Goal: Information Seeking & Learning: Learn about a topic

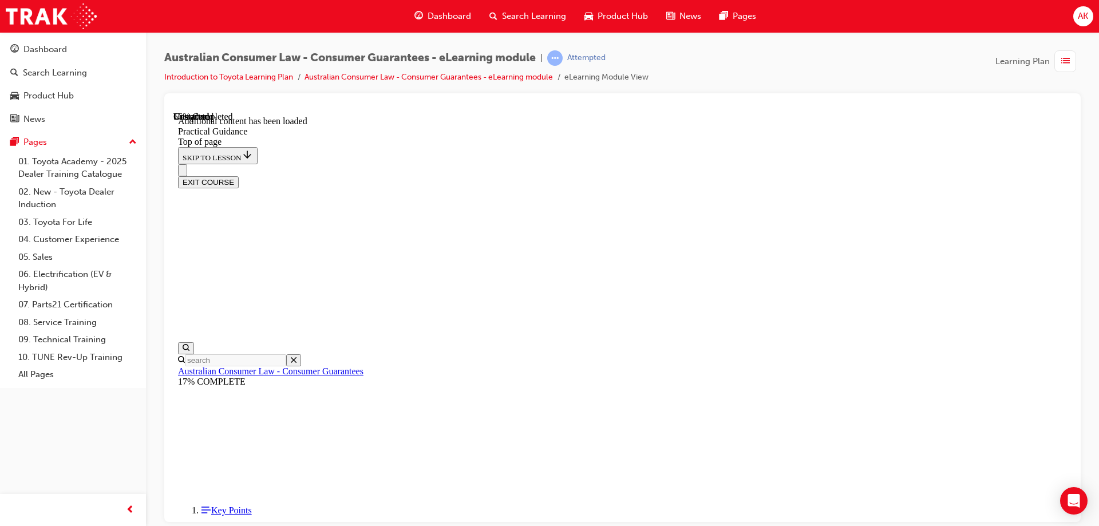
scroll to position [1778, 0]
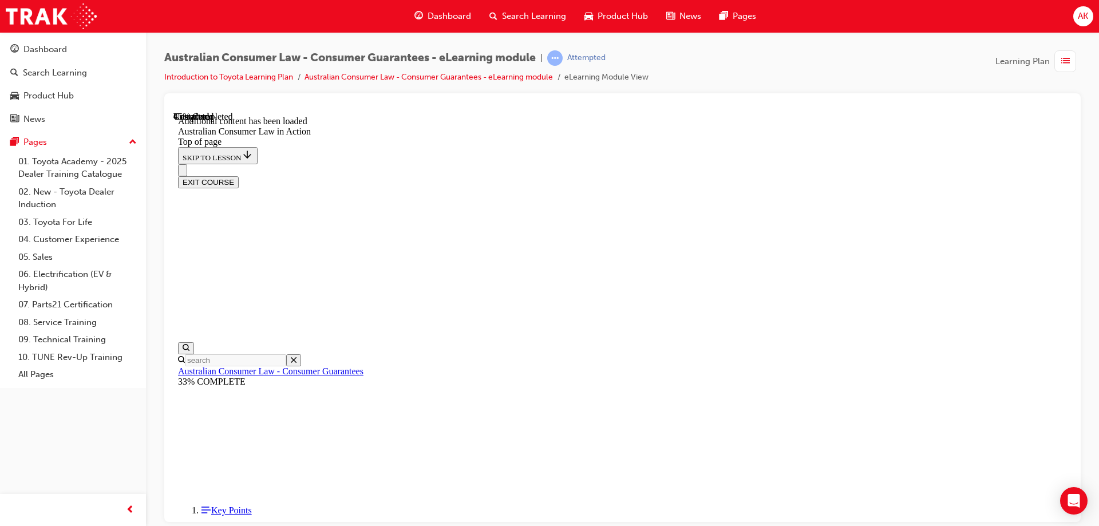
scroll to position [1083, 0]
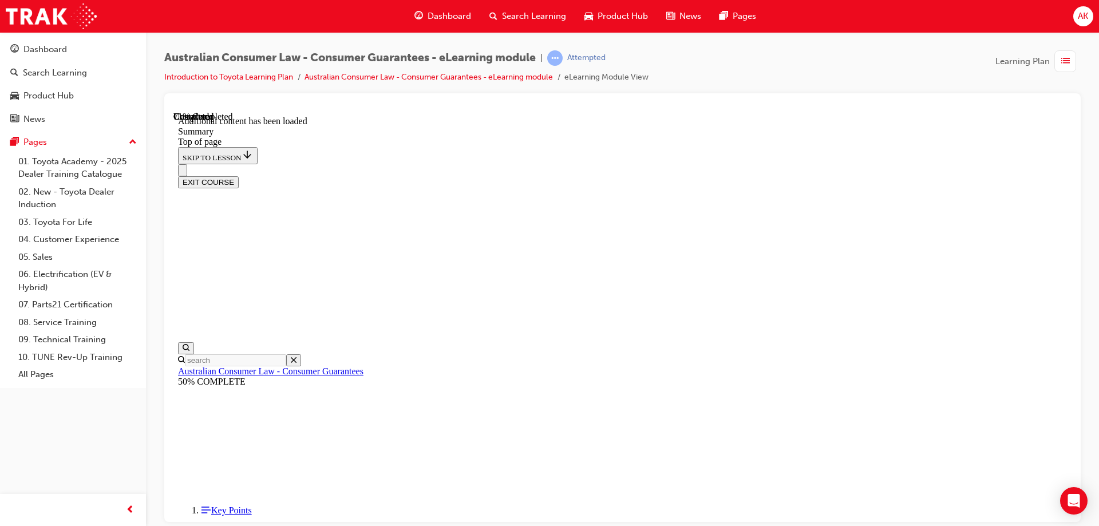
scroll to position [884, 0]
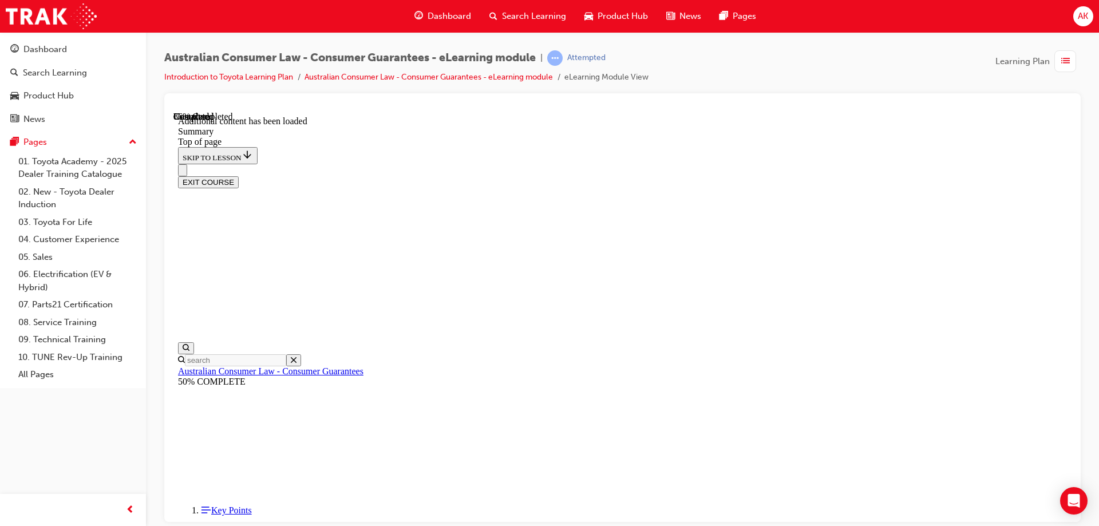
scroll to position [1122, 0]
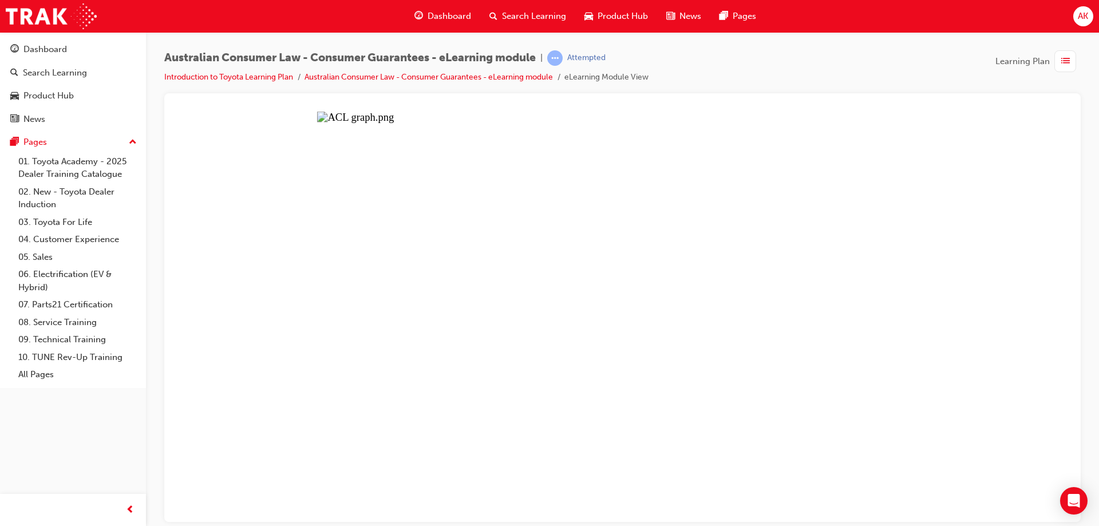
scroll to position [551, 0]
click at [576, 315] on button "Unzoom image" at bounding box center [622, 316] width 898 height 410
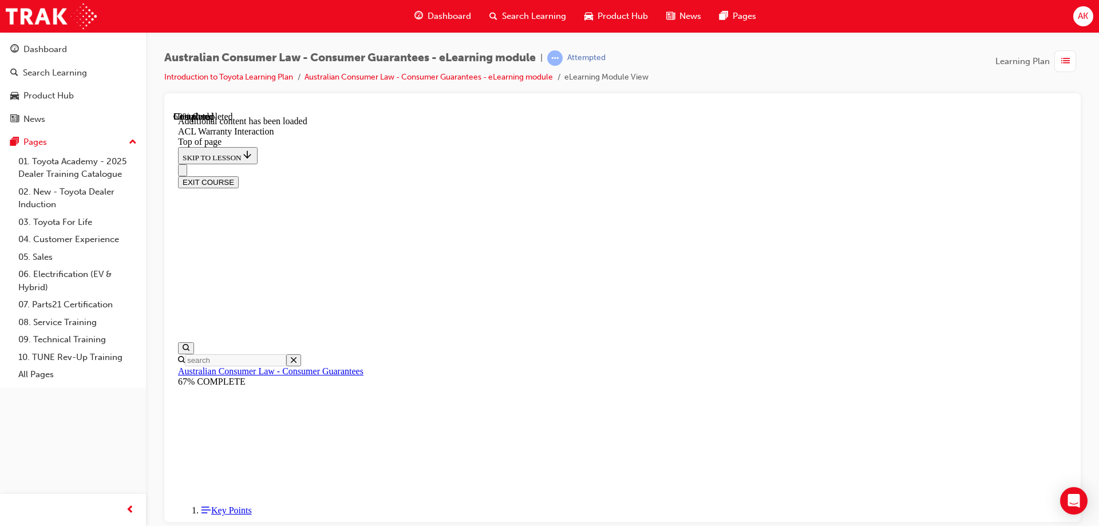
scroll to position [695, 0]
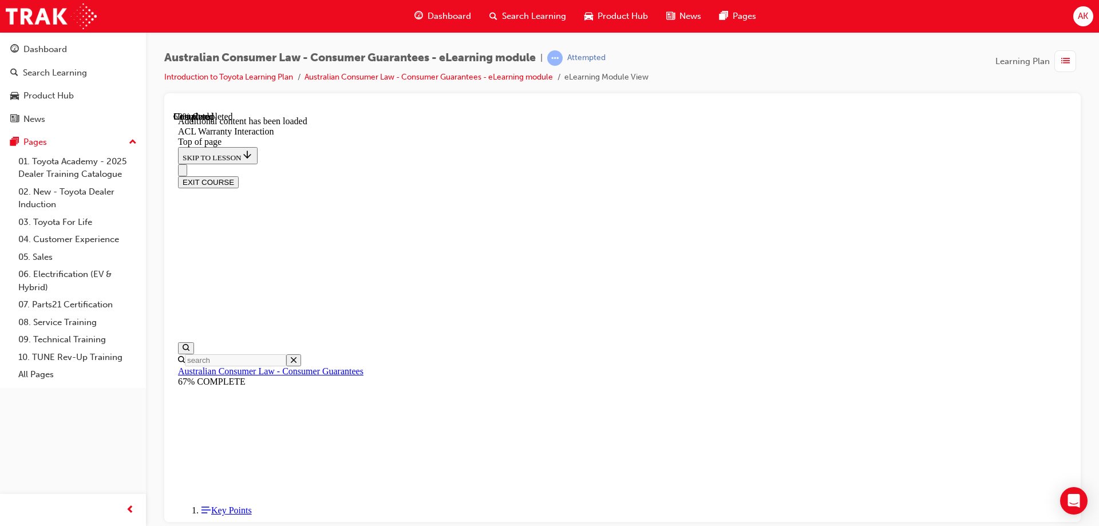
scroll to position [694, 0]
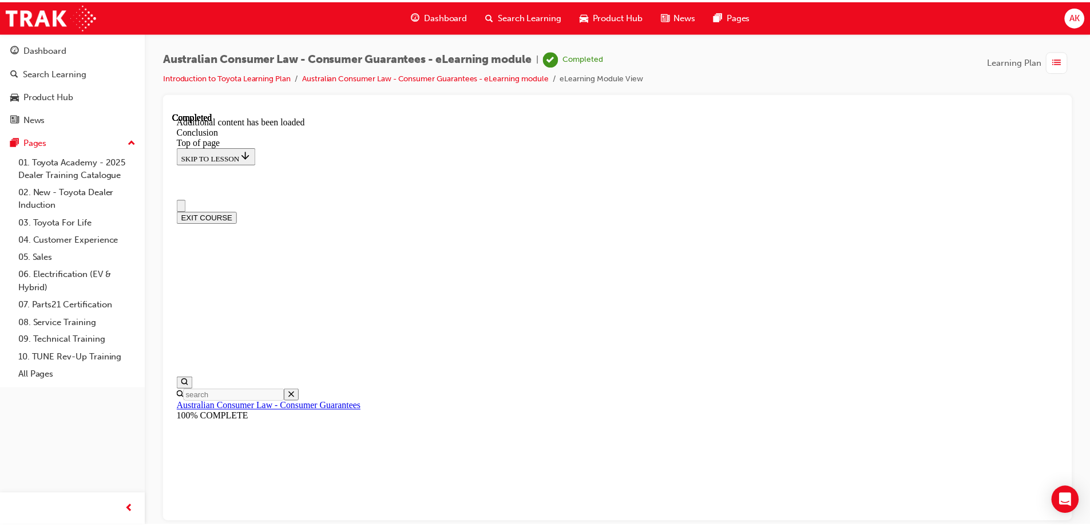
scroll to position [0, 0]
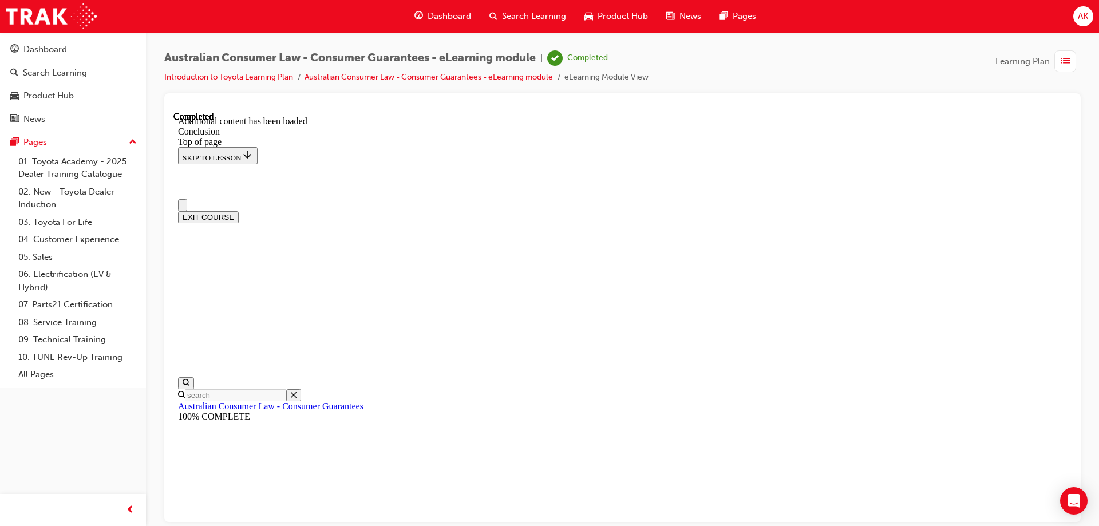
click at [447, 12] on span "Dashboard" at bounding box center [449, 16] width 43 height 13
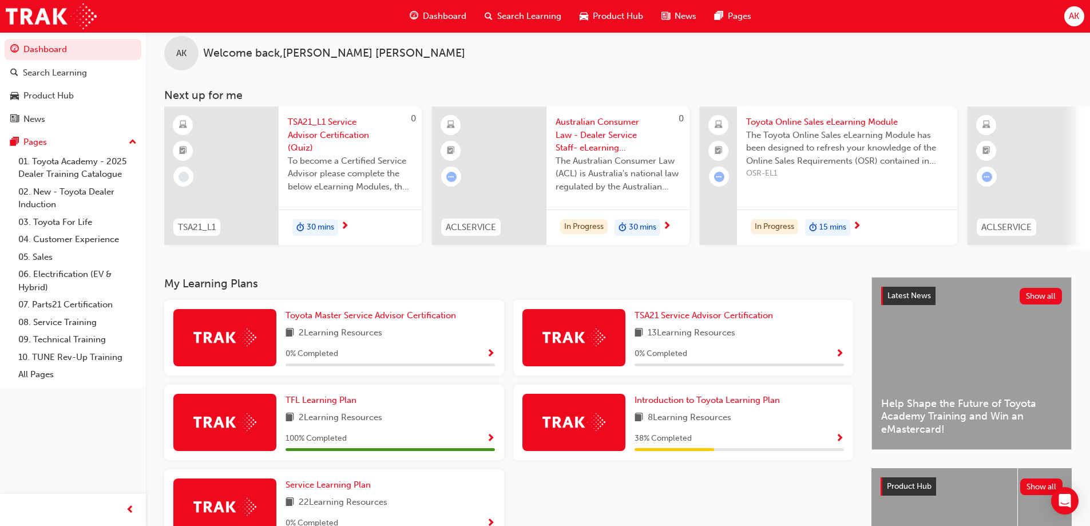
scroll to position [57, 0]
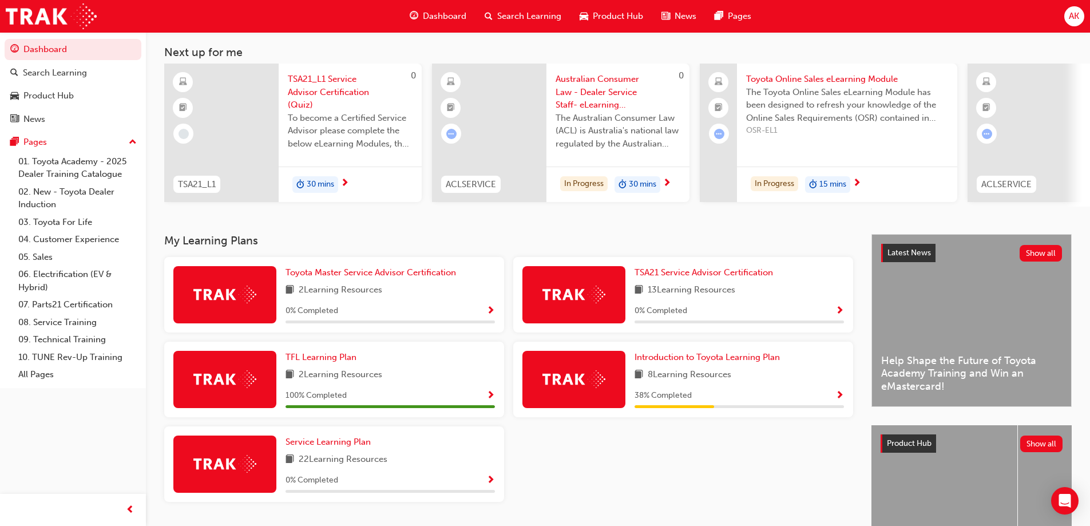
click at [599, 388] on img at bounding box center [574, 379] width 63 height 18
click at [682, 359] on span "Introduction to Toyota Learning Plan" at bounding box center [707, 357] width 145 height 10
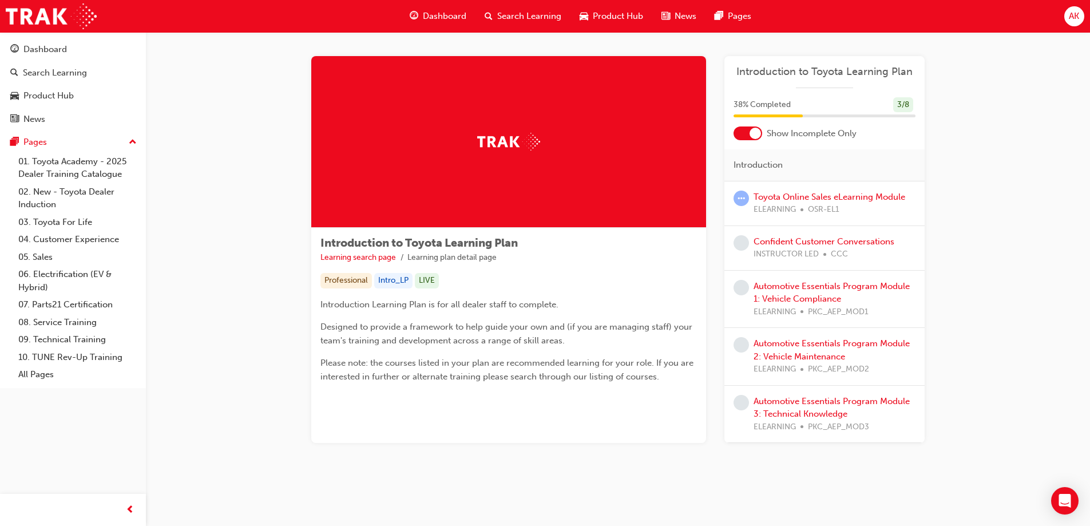
scroll to position [4, 0]
click at [784, 239] on link "Confident Customer Conversations" at bounding box center [824, 241] width 141 height 10
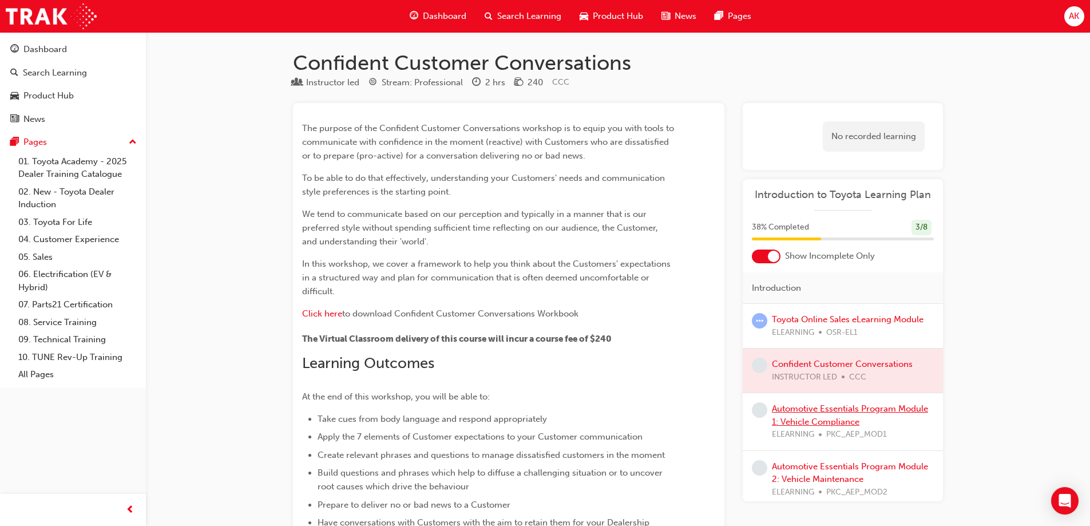
click at [832, 406] on link "Automotive Essentials Program Module 1: Vehicle Compliance" at bounding box center [850, 414] width 156 height 23
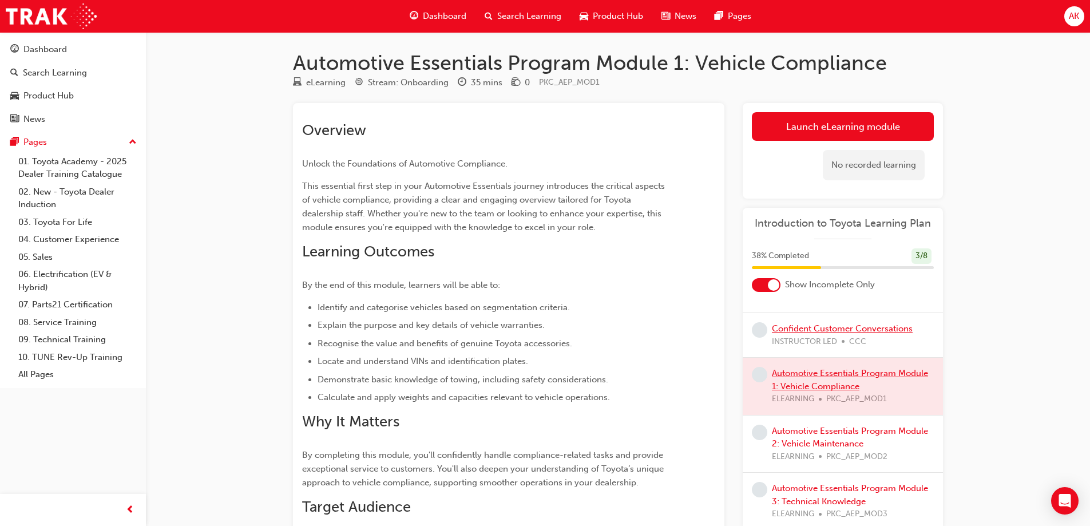
scroll to position [65, 0]
click at [838, 428] on link "Automotive Essentials Program Module 2: Vehicle Maintenance" at bounding box center [850, 436] width 156 height 23
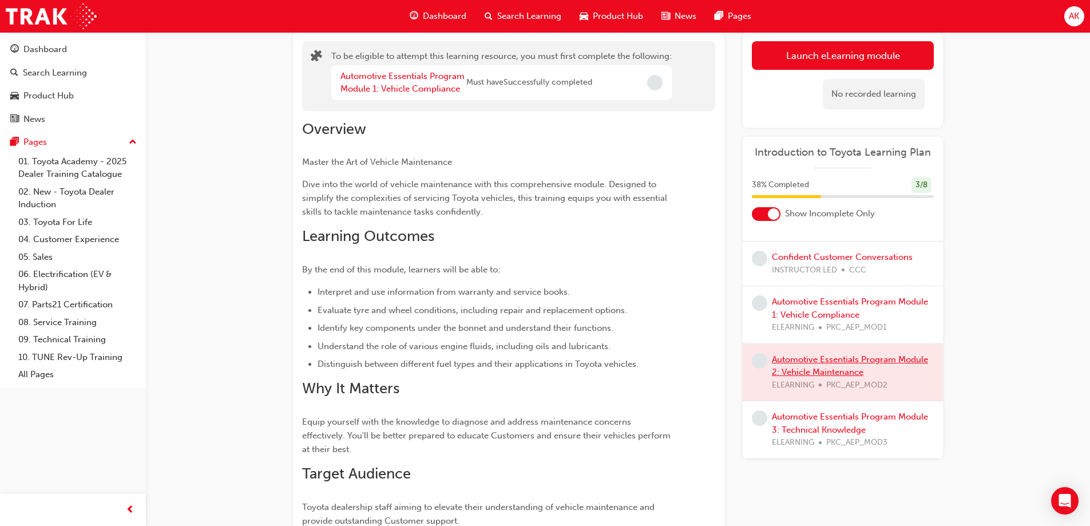
scroll to position [114, 0]
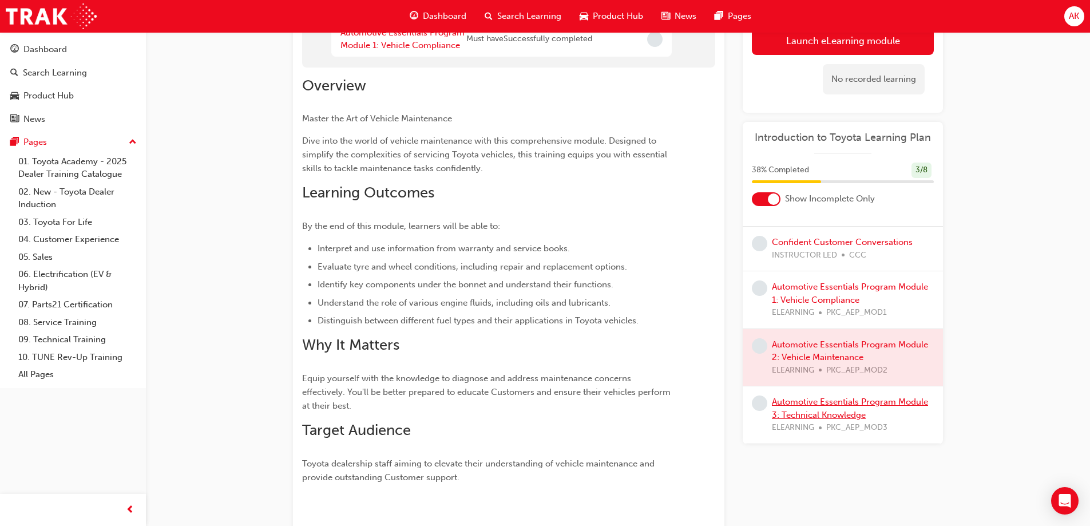
click at [837, 402] on link "Automotive Essentials Program Module 3: Technical Knowledge" at bounding box center [850, 408] width 156 height 23
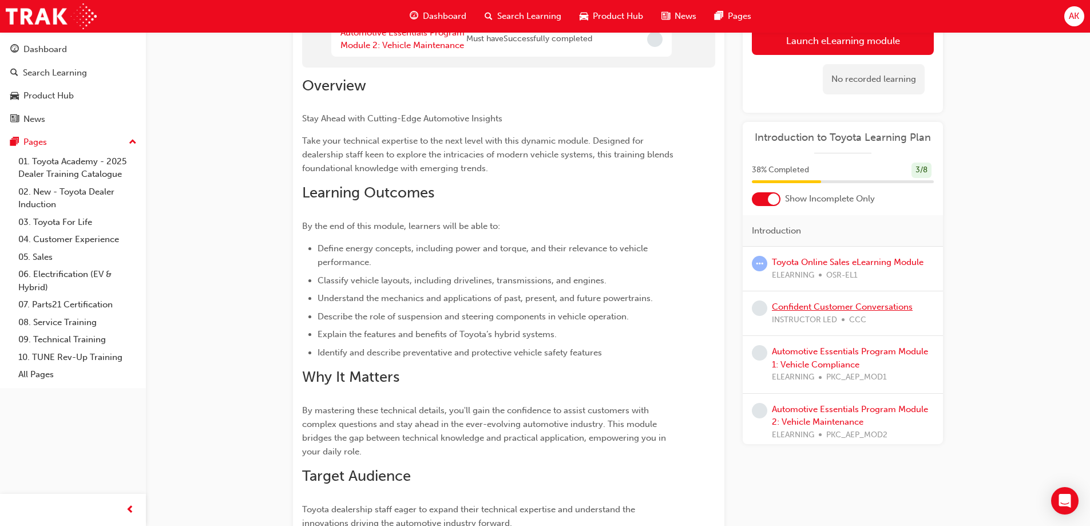
click at [823, 309] on link "Confident Customer Conversations" at bounding box center [842, 307] width 141 height 10
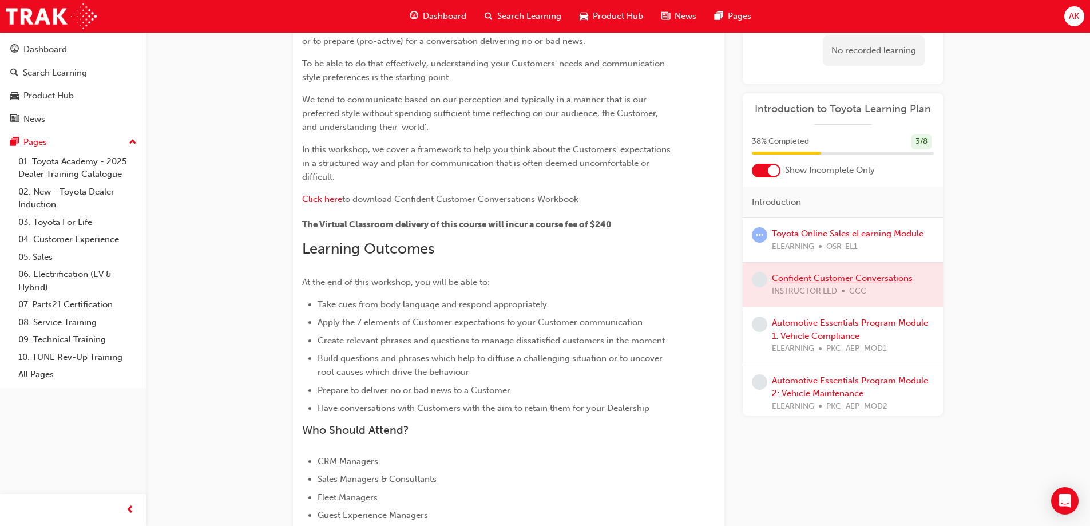
scroll to position [45, 0]
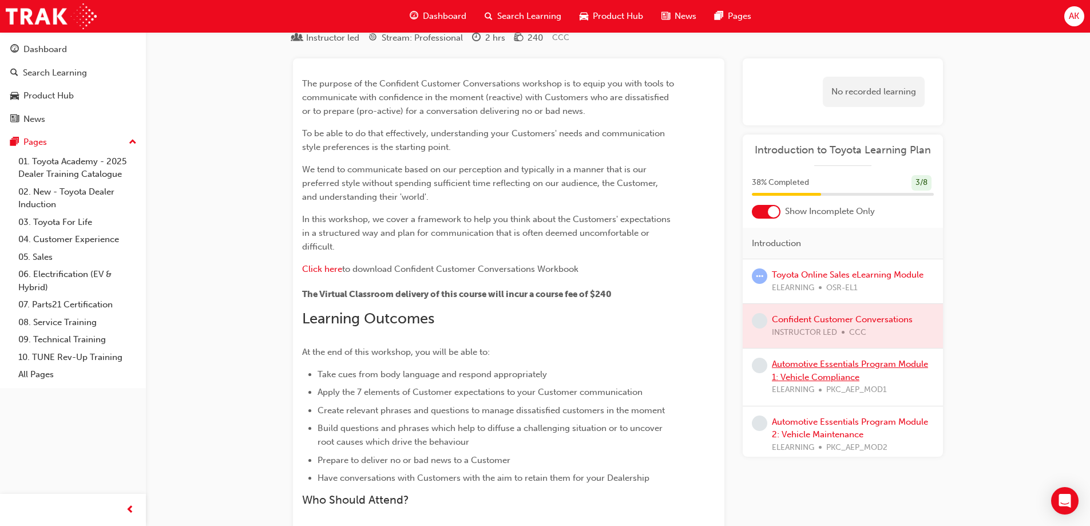
click at [839, 362] on link "Automotive Essentials Program Module 1: Vehicle Compliance" at bounding box center [850, 370] width 156 height 23
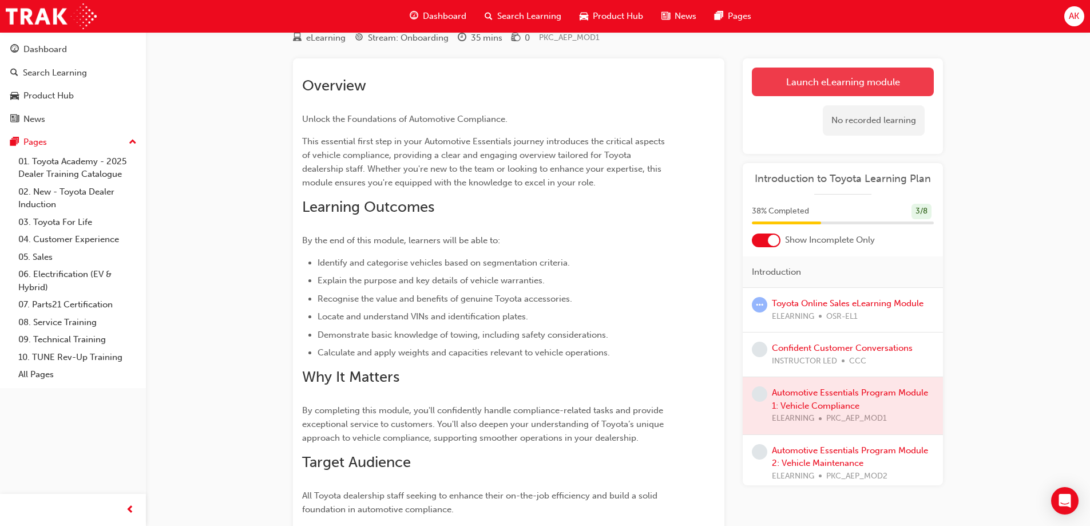
click at [824, 80] on link "Launch eLearning module" at bounding box center [843, 82] width 182 height 29
